Goal: Task Accomplishment & Management: Use online tool/utility

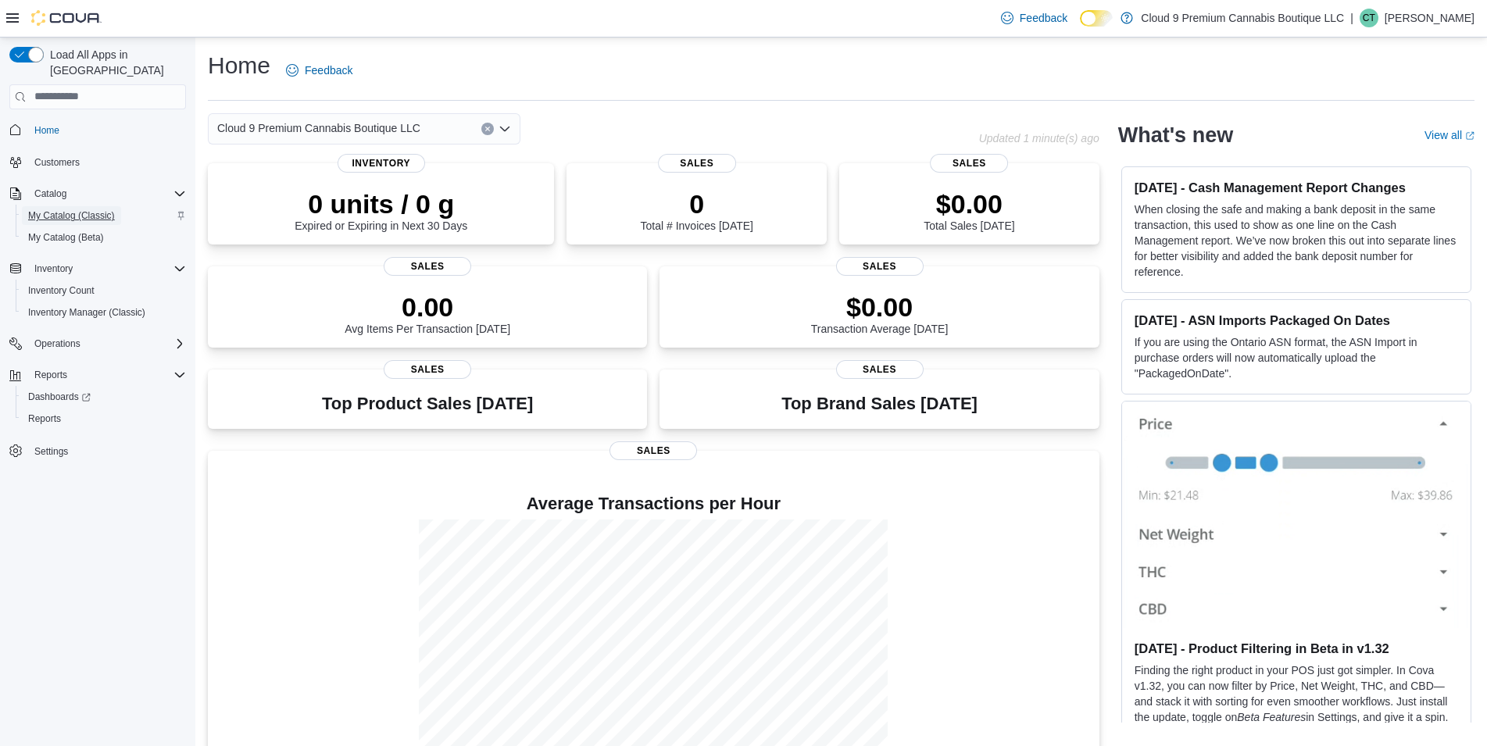
click at [53, 209] on span "My Catalog (Classic)" at bounding box center [71, 215] width 87 height 13
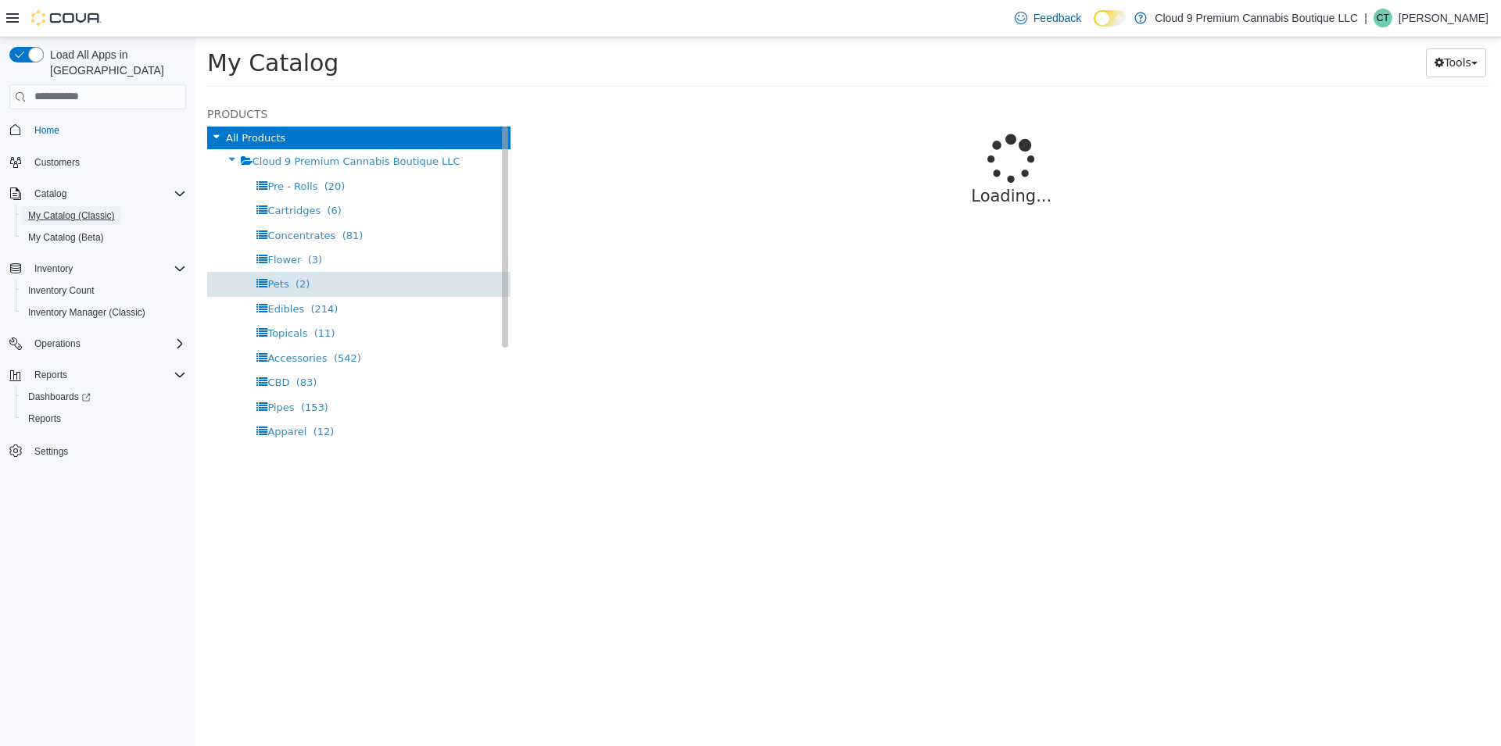
select select "**********"
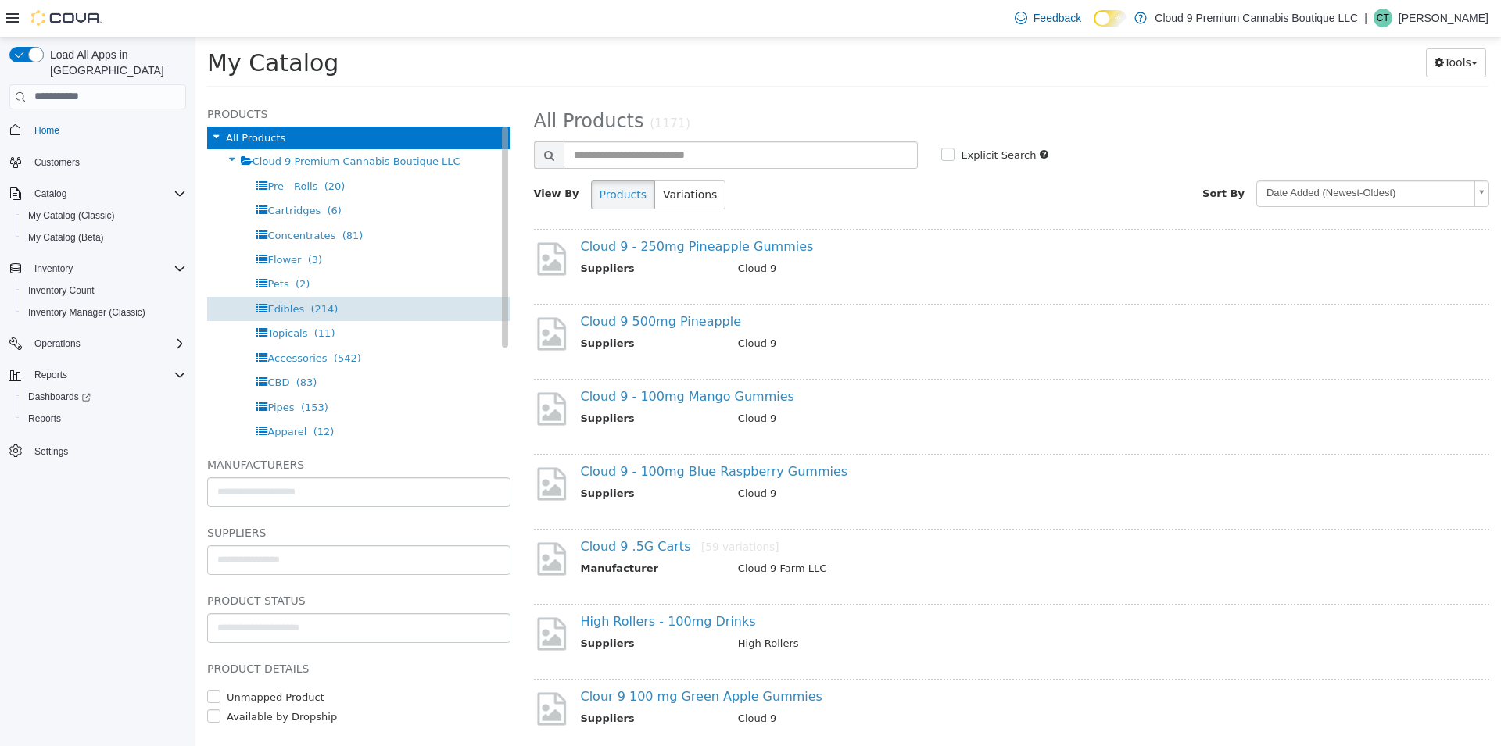
click at [295, 309] on span "Edibles" at bounding box center [285, 308] width 37 height 12
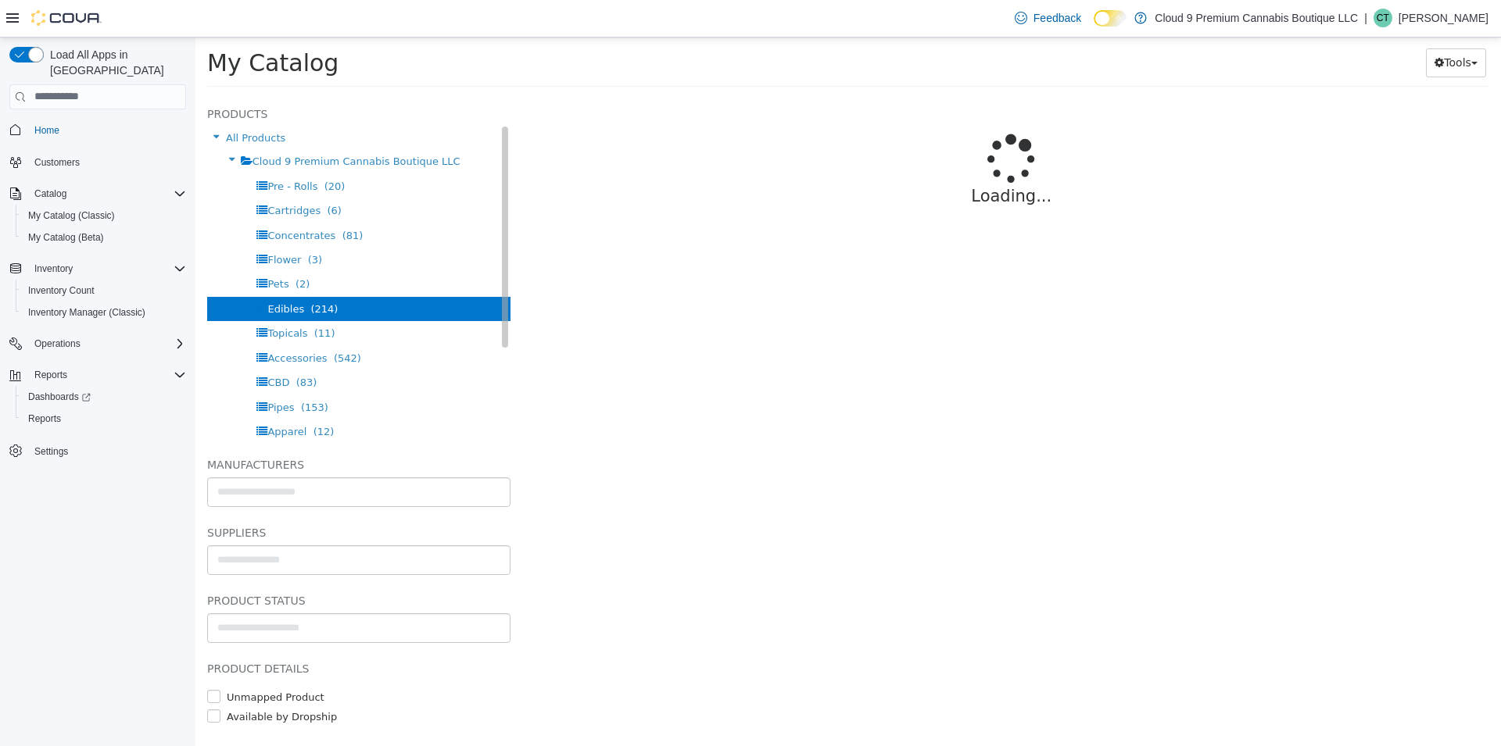
select select "**********"
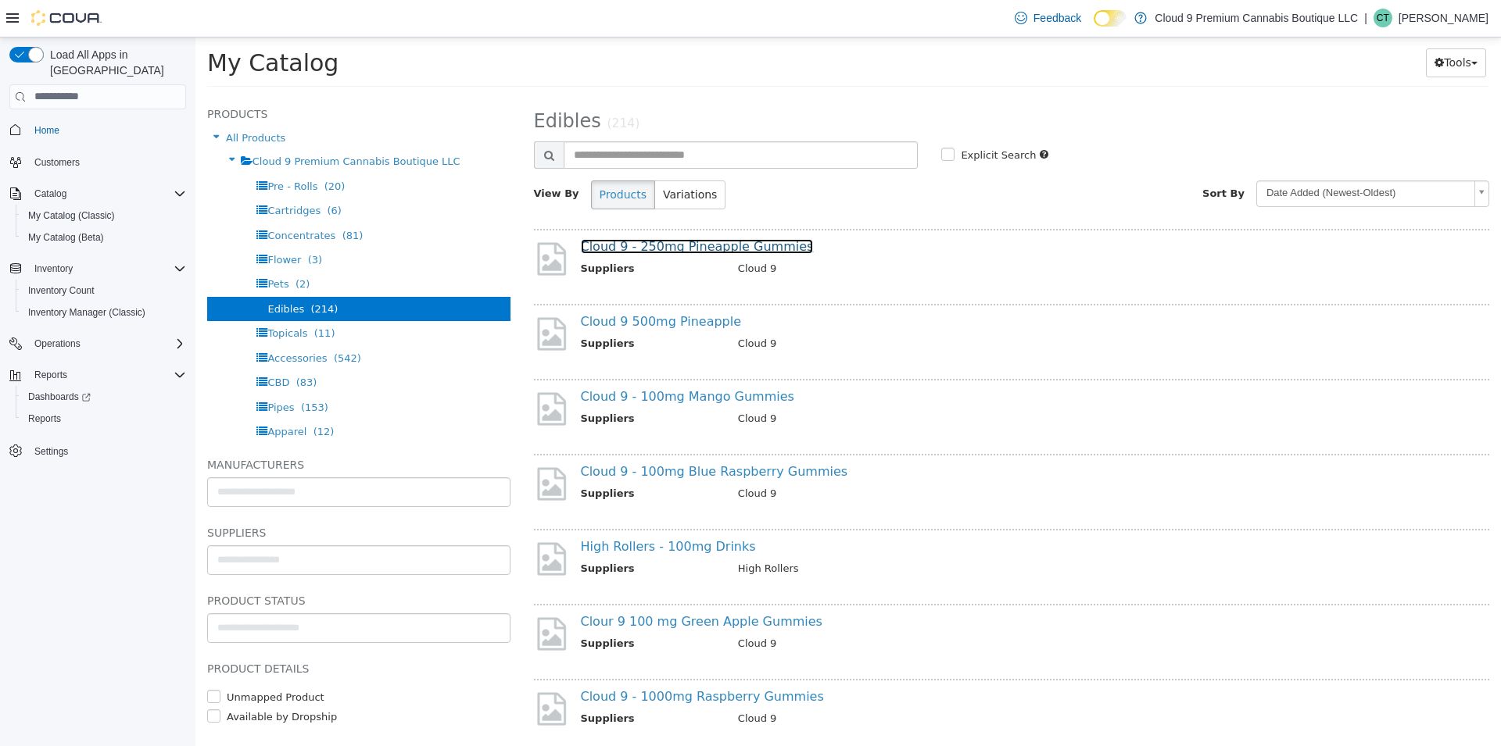
click at [707, 244] on link "Cloud 9 - 250mg Pineapple Gummies" at bounding box center [697, 245] width 233 height 15
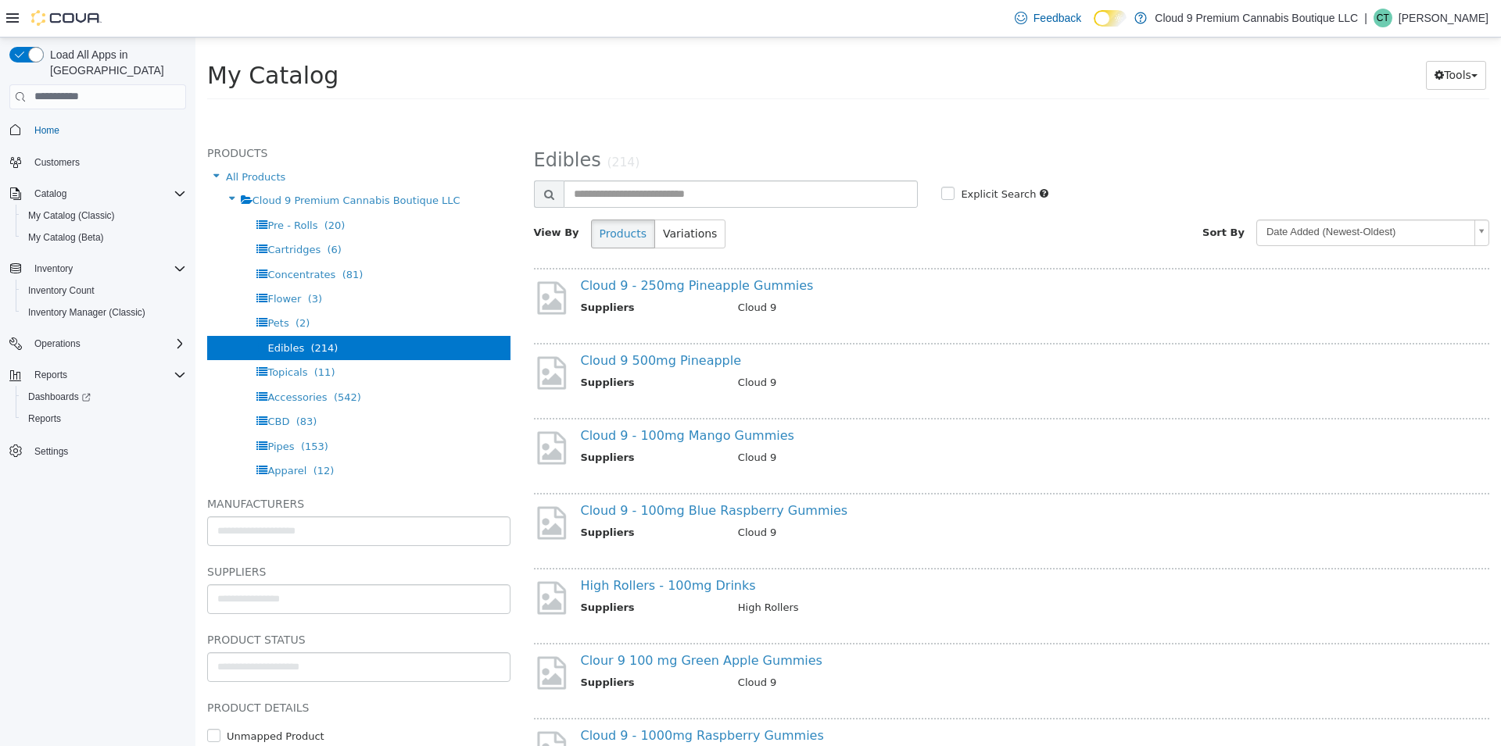
click at [1451, 71] on div "My Catalog Tools Merge Products Map Private Products Bulk Product Editor Export" at bounding box center [847, 78] width 1305 height 59
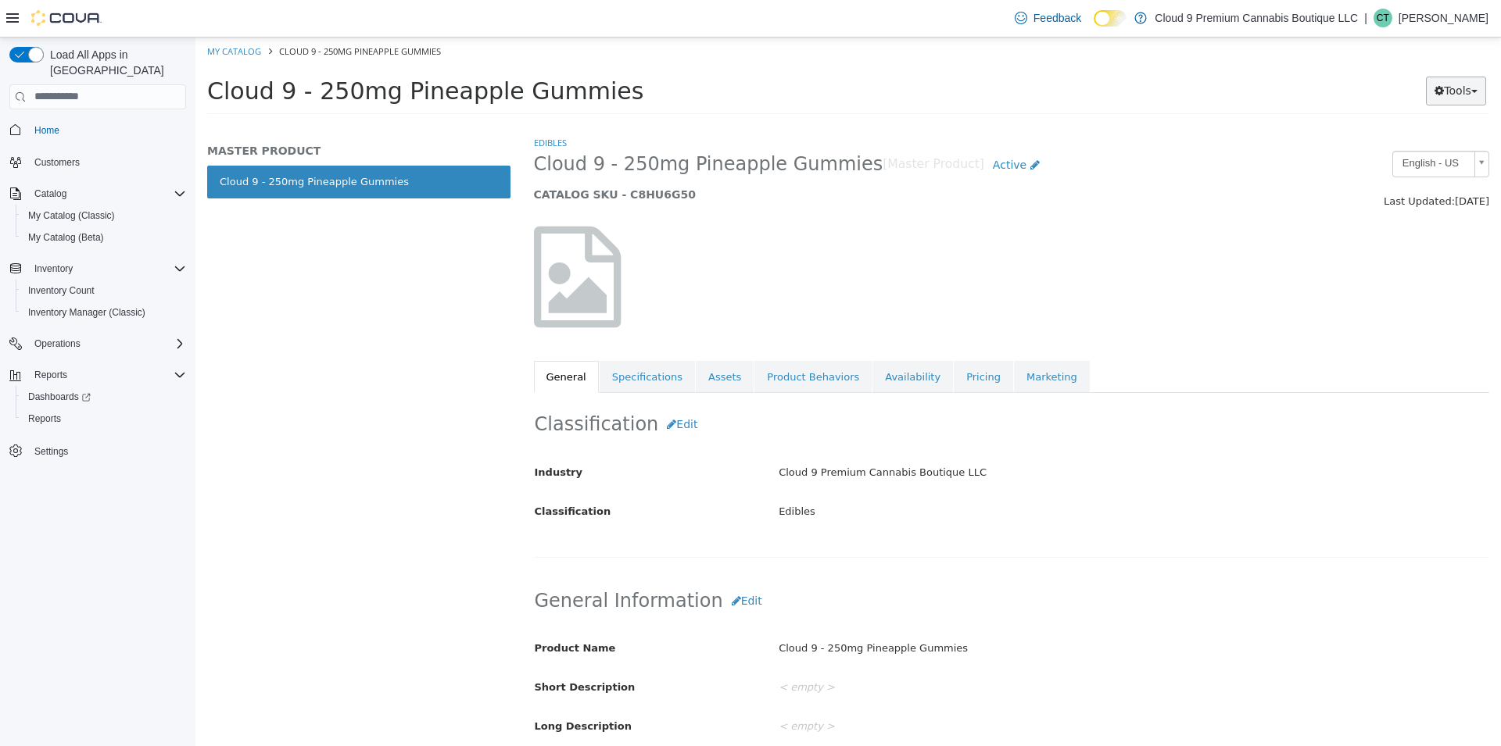
click at [1458, 91] on button "Tools" at bounding box center [1456, 90] width 60 height 29
click at [1448, 145] on link "Print Labels" at bounding box center [1423, 142] width 123 height 21
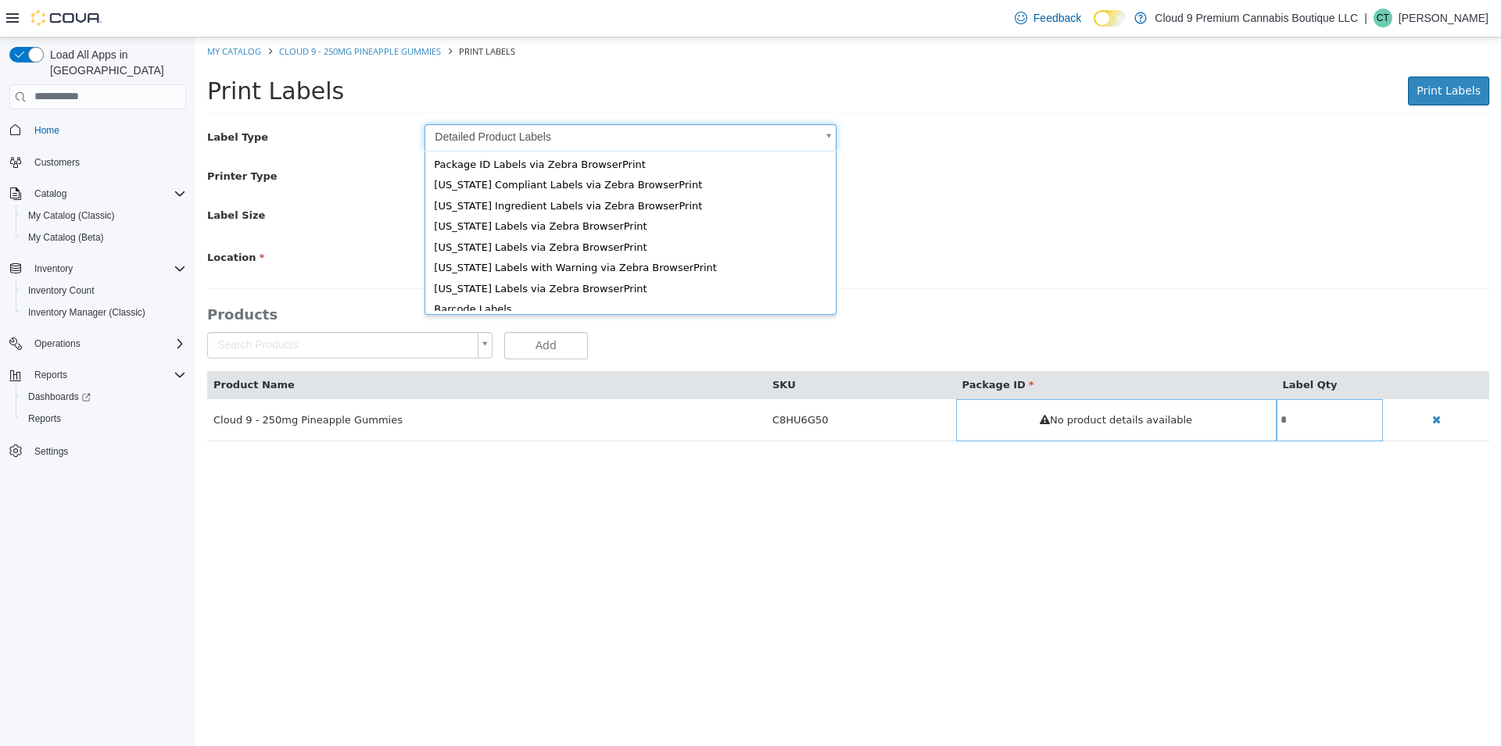
click at [528, 136] on body "Saving Bulk Changes... × My Catalog Cloud 9 - 250mg Pineapple Gummies Print Lab…" at bounding box center [847, 247] width 1305 height 421
type input "*"
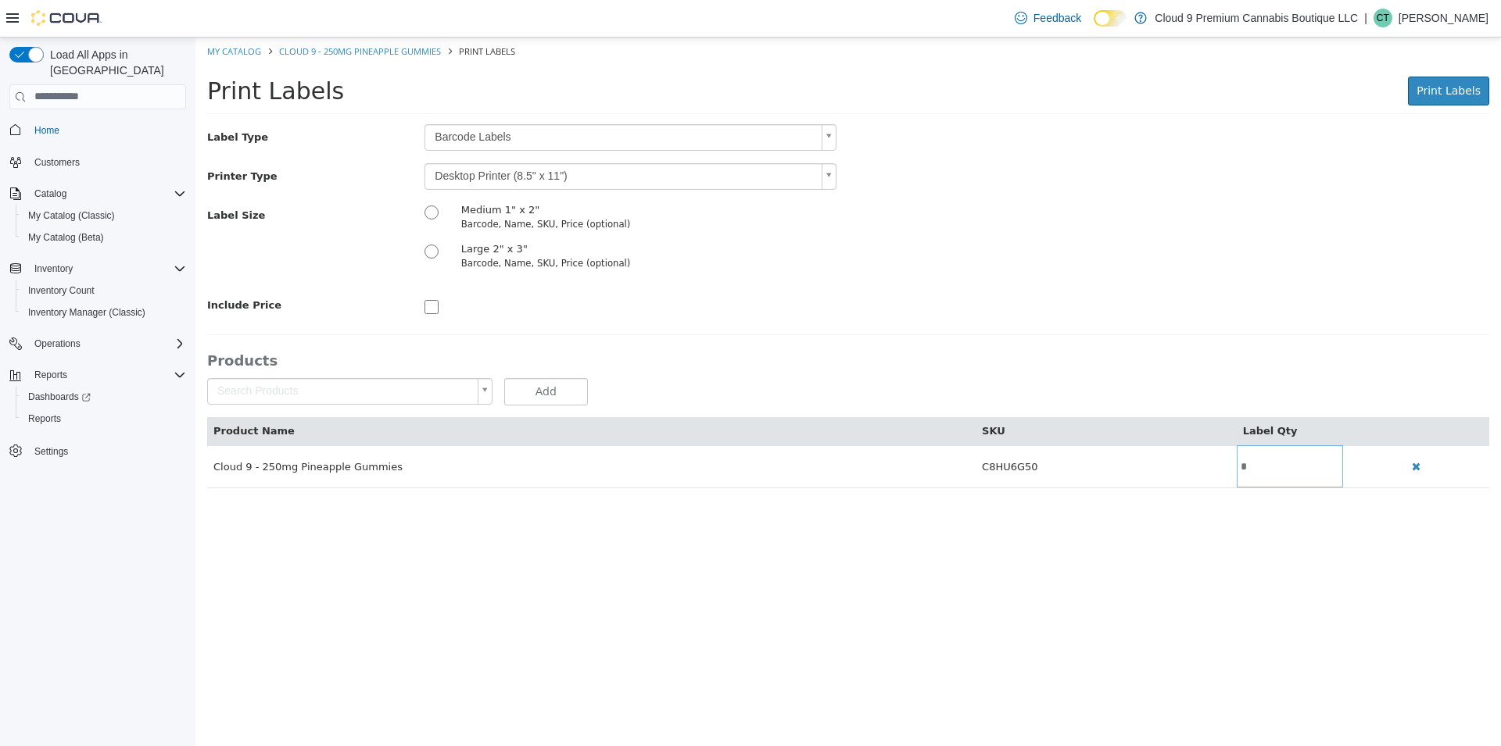
click at [547, 181] on body "Saving Bulk Changes... × My Catalog Cloud 9 - 250mg Pineapple Gummies Print Lab…" at bounding box center [847, 270] width 1305 height 467
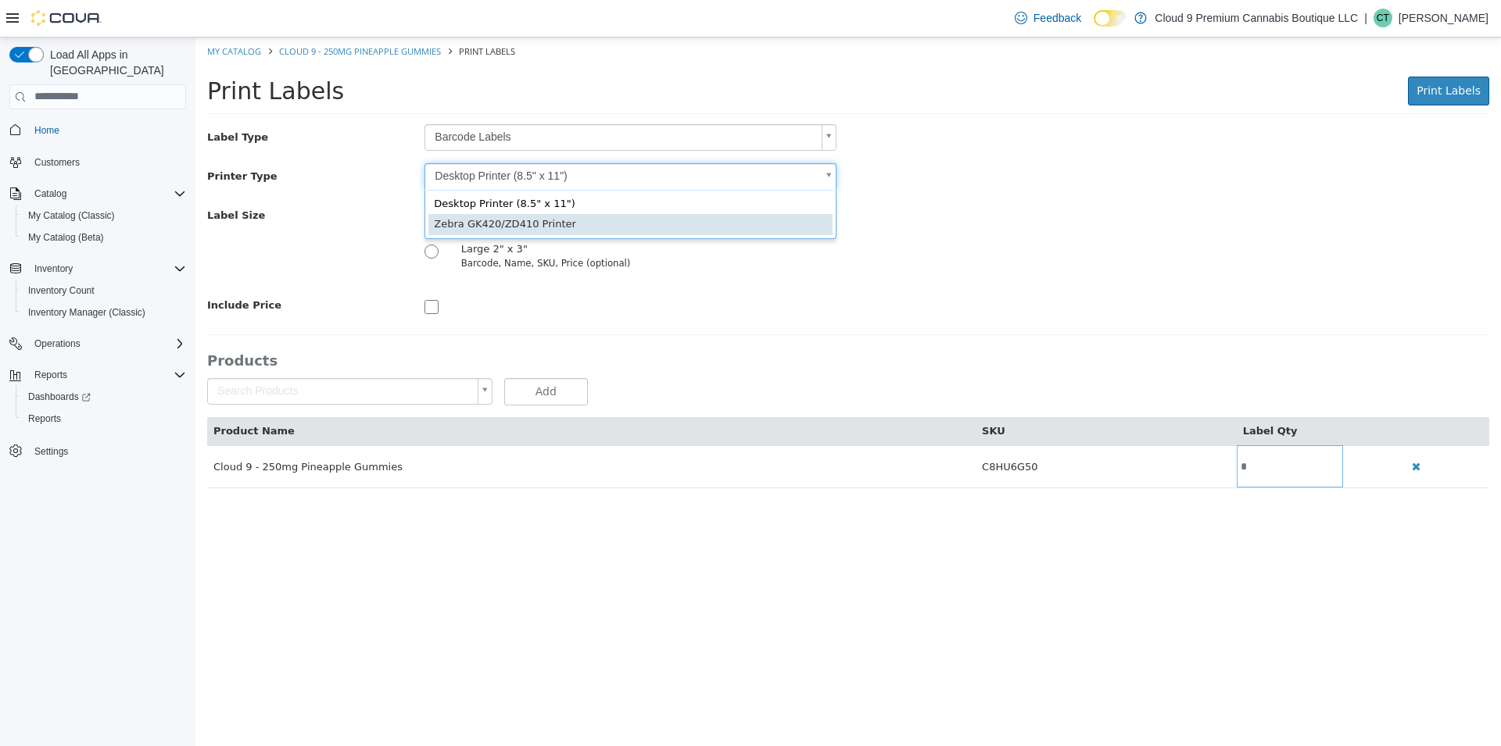
type input "*"
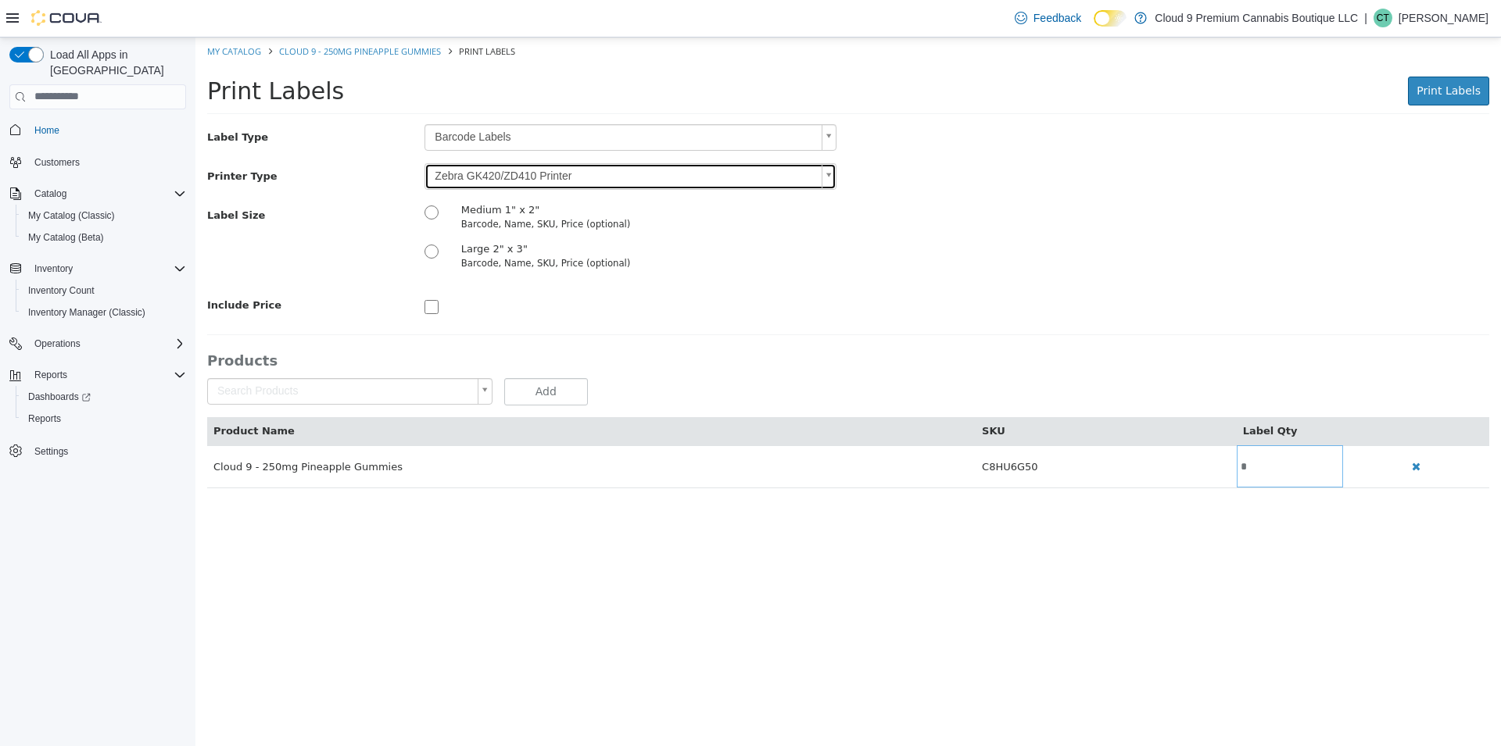
scroll to position [0, 0]
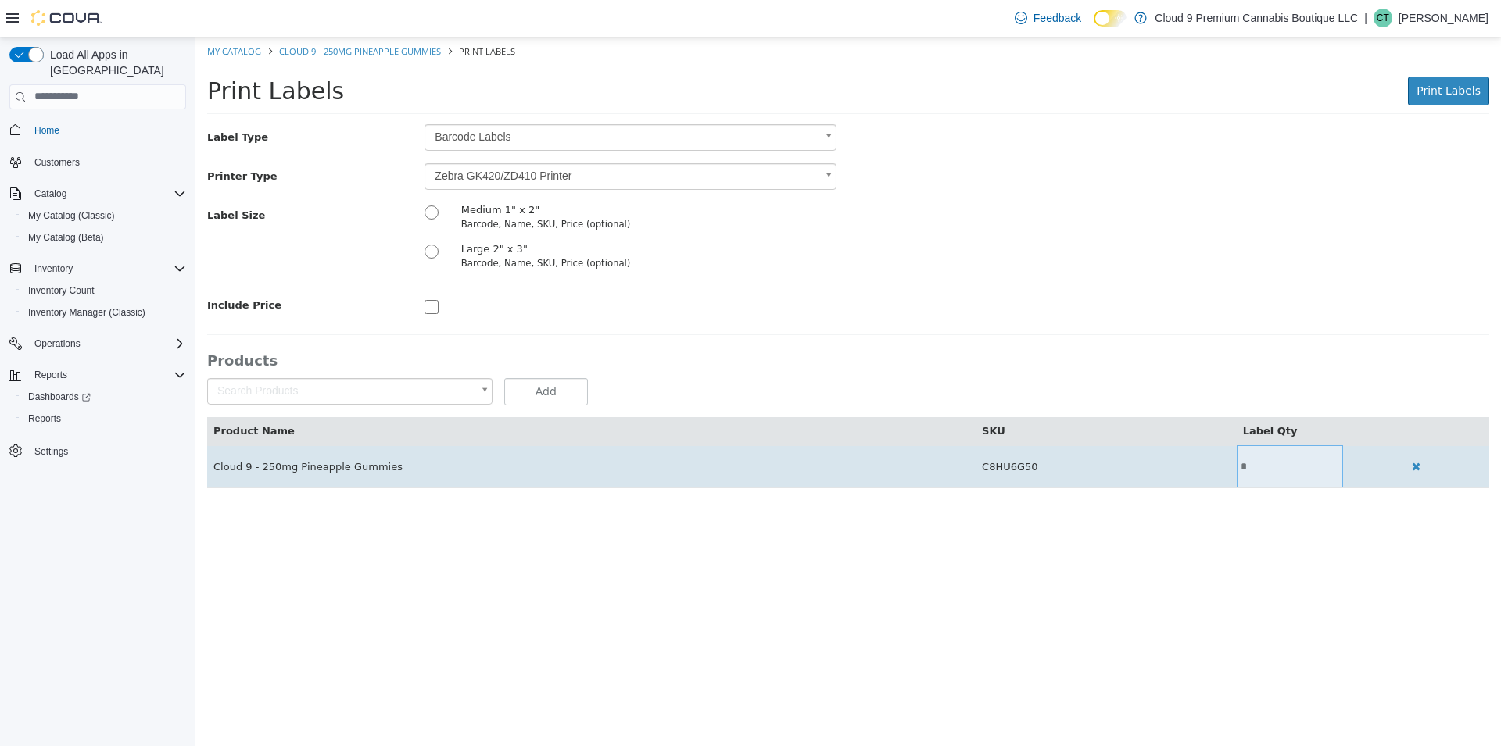
click at [1254, 468] on input "*" at bounding box center [1290, 466] width 107 height 12
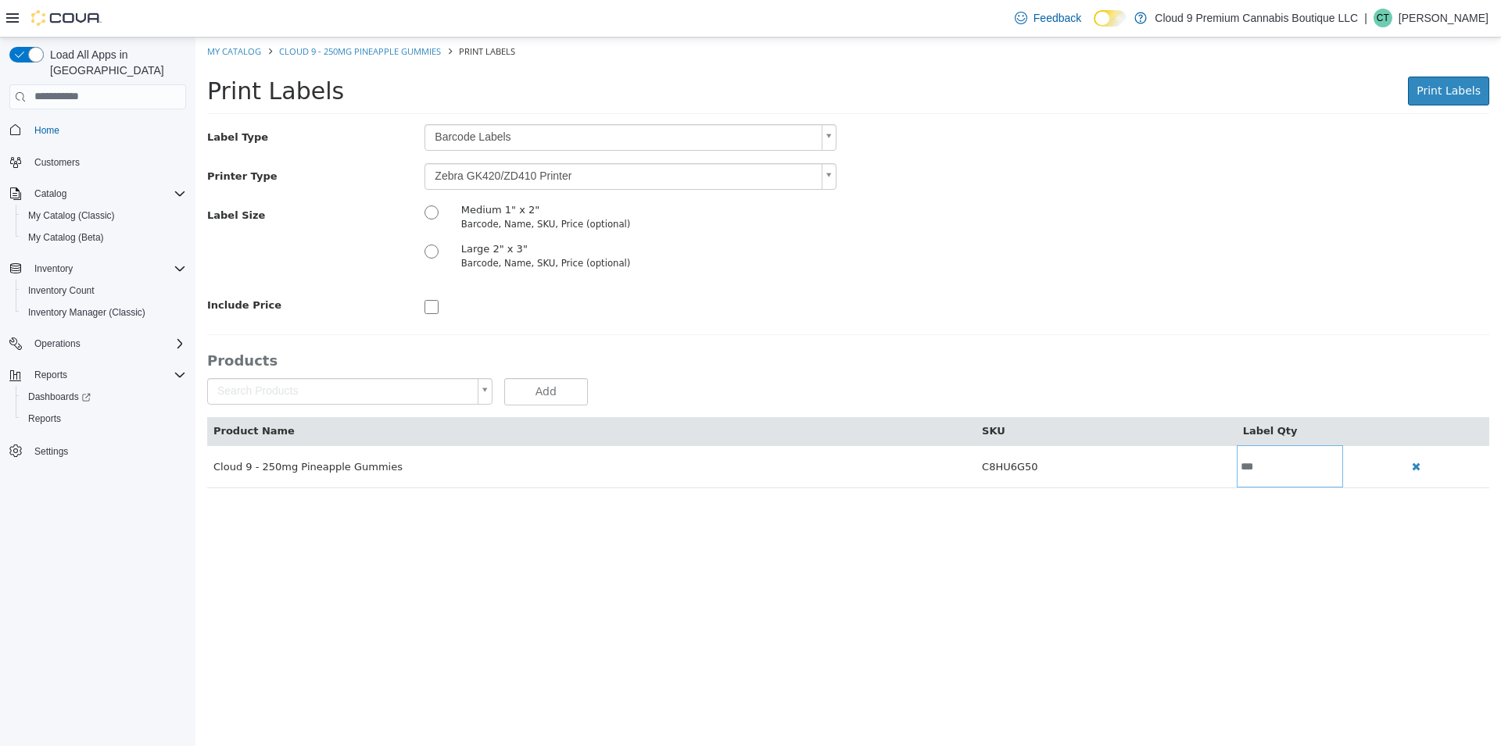
type input "***"
click at [548, 398] on button "Add" at bounding box center [546, 391] width 84 height 27
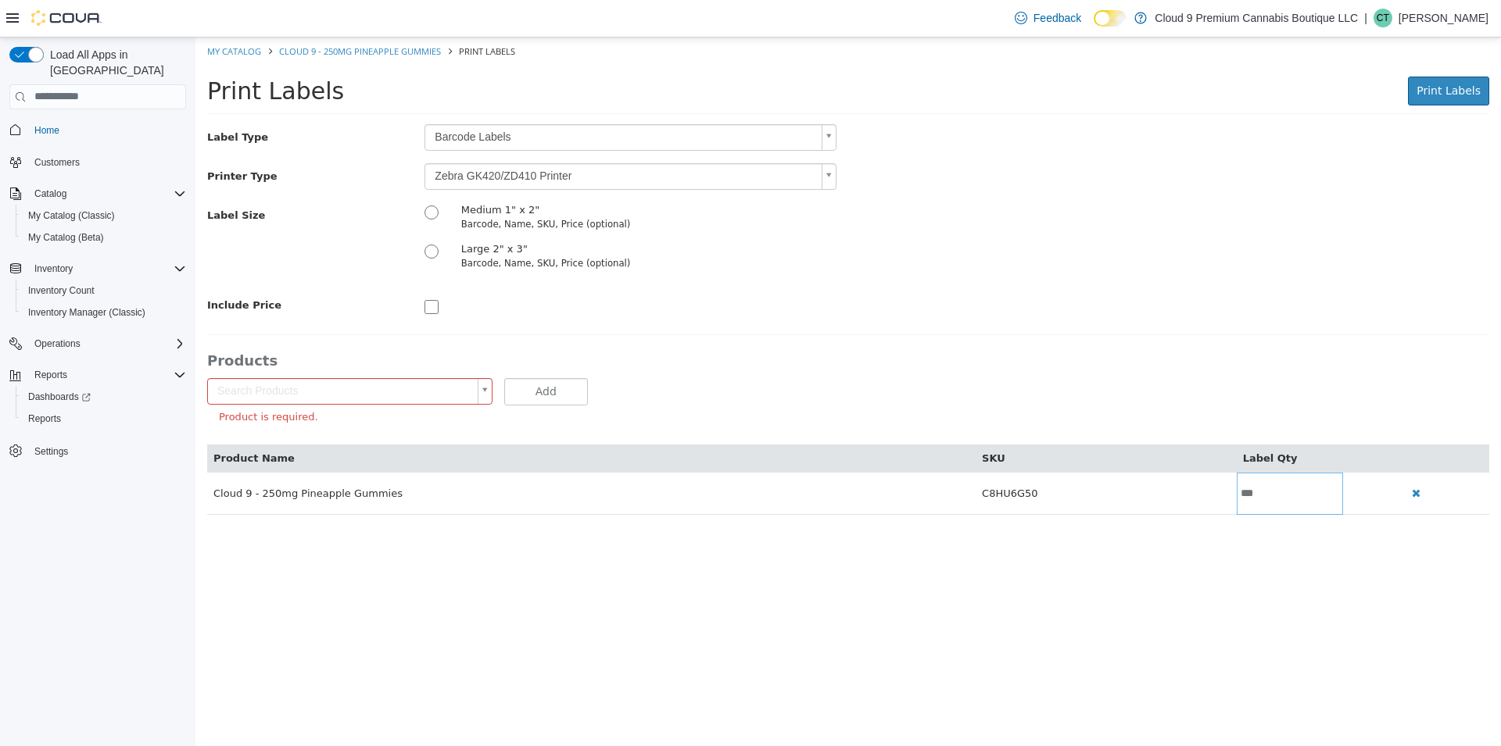
click at [1235, 531] on html "Saving Bulk Changes... × My Catalog Cloud 9 - 250mg Pineapple Gummies Print Lab…" at bounding box center [847, 284] width 1305 height 494
click at [1426, 94] on span "Print Labels" at bounding box center [1448, 90] width 64 height 13
